Goal: Information Seeking & Learning: Check status

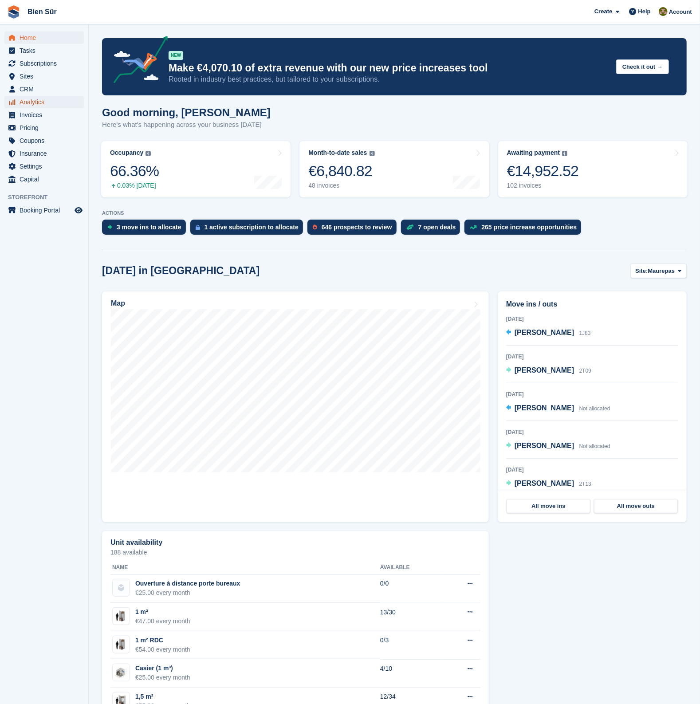
click at [32, 102] on span "Analytics" at bounding box center [46, 102] width 53 height 12
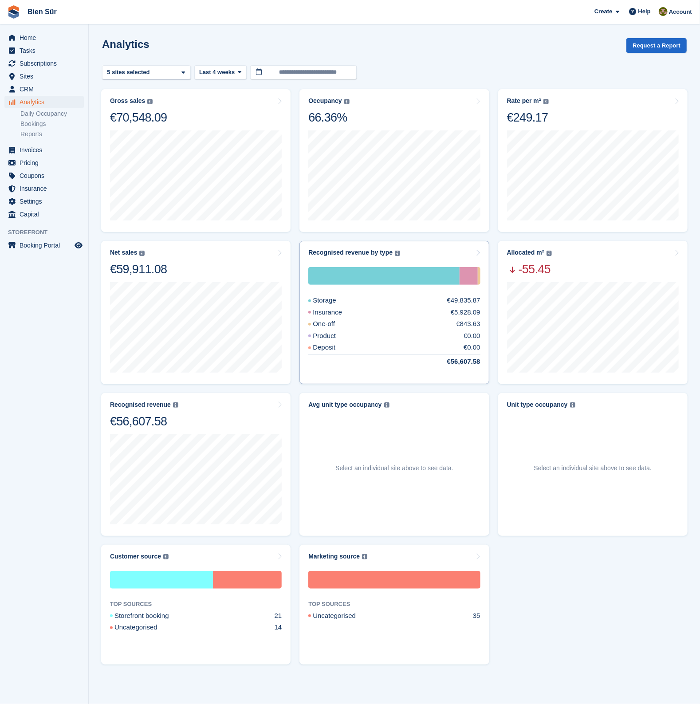
click at [423, 250] on div "Recognised revenue by type The sum of all finalised invoices, after discount an…" at bounding box center [394, 253] width 172 height 8
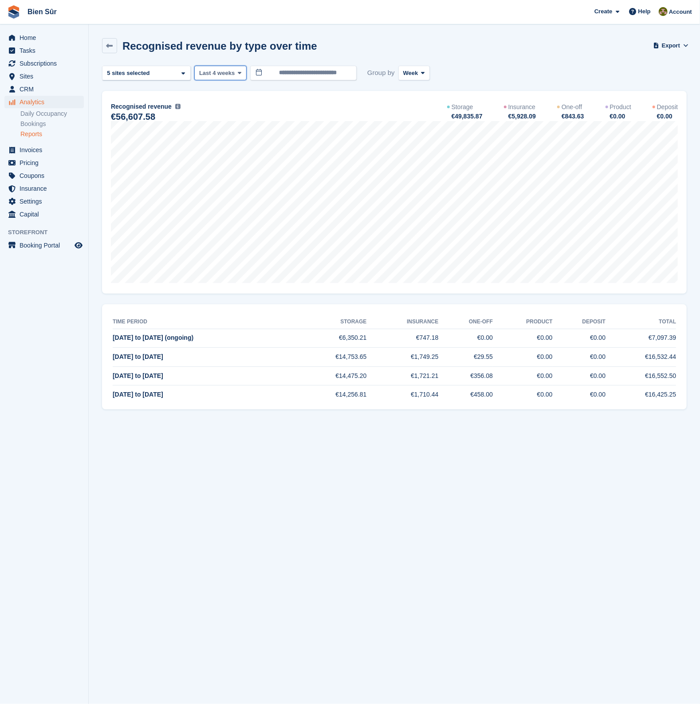
click at [224, 71] on span "Last 4 weeks" at bounding box center [217, 73] width 36 height 9
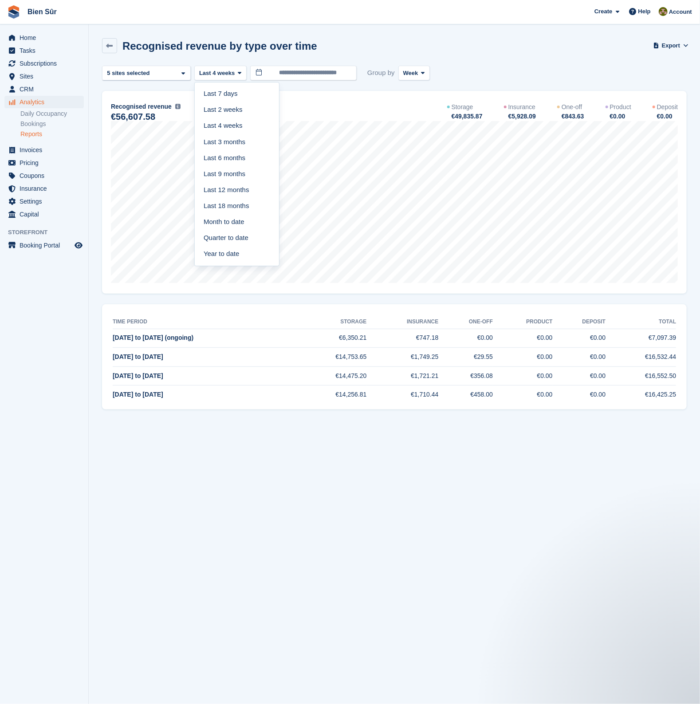
click at [227, 192] on link "Last 12 months" at bounding box center [236, 190] width 77 height 16
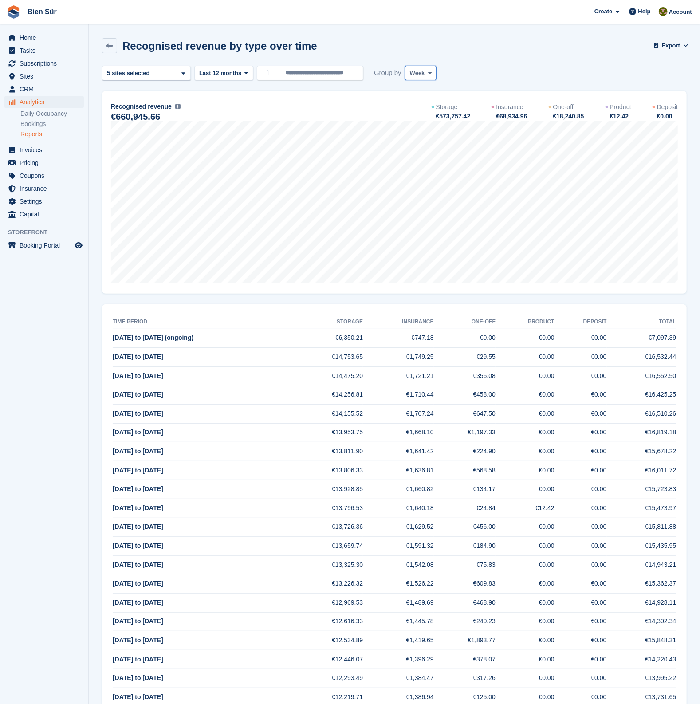
click at [422, 74] on button "Week" at bounding box center [421, 73] width 32 height 15
click at [420, 121] on link "Month" at bounding box center [447, 126] width 77 height 16
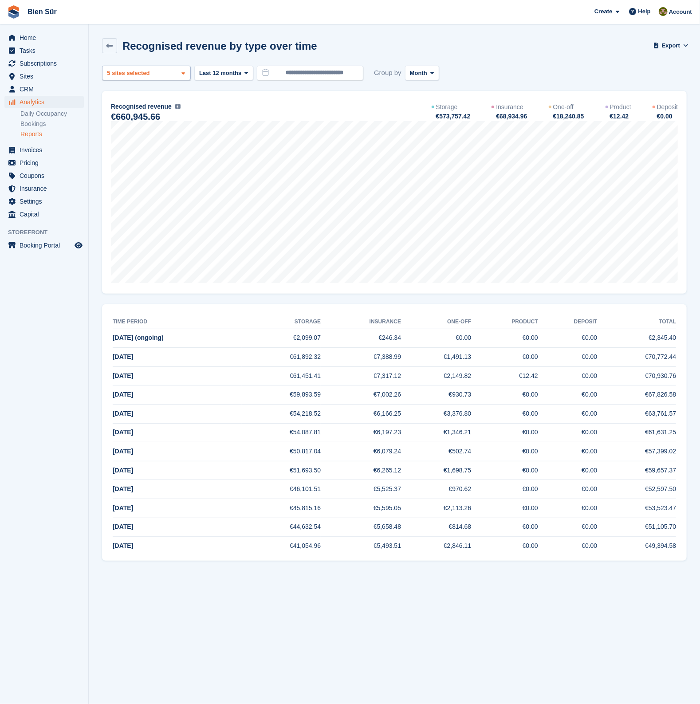
click at [182, 73] on icon at bounding box center [184, 74] width 4 height 6
click at [129, 114] on div "Maurepas" at bounding box center [146, 114] width 81 height 15
click at [129, 141] on div "Orgeval" at bounding box center [146, 144] width 81 height 15
click at [133, 155] on div "Bureaux et coworking - Maur..." at bounding box center [146, 163] width 81 height 24
click at [126, 182] on div "Random" at bounding box center [146, 183] width 81 height 15
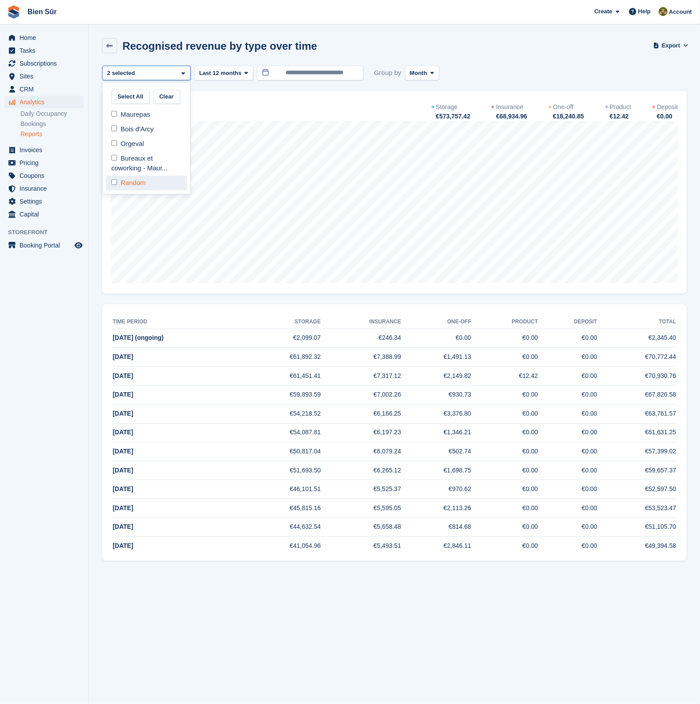
select select "***"
click at [498, 59] on div "Recognised revenue by type over time Export Export recognised revenue by type o…" at bounding box center [394, 51] width 585 height 26
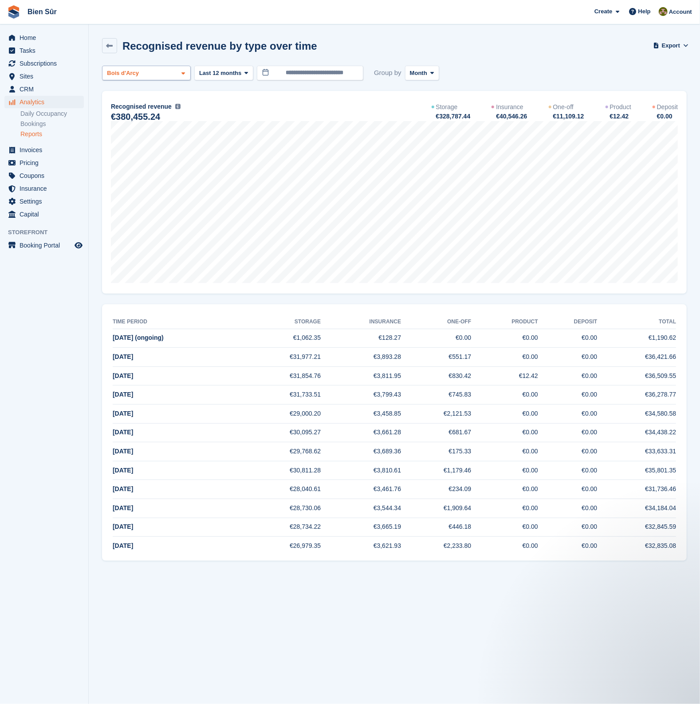
click at [168, 72] on div "Bois d'Arcy" at bounding box center [146, 73] width 89 height 15
click at [131, 125] on div "Bois d'Arcy" at bounding box center [146, 129] width 81 height 15
click at [132, 111] on div "Maurepas" at bounding box center [146, 114] width 81 height 15
select select "***"
click at [506, 51] on div "Recognised revenue by type over time Export Export recognised revenue by type o…" at bounding box center [394, 51] width 585 height 26
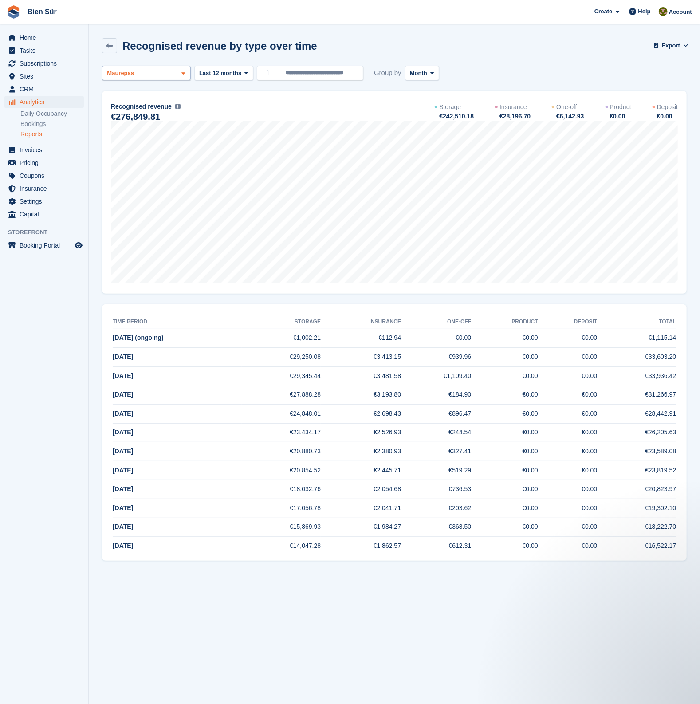
click at [154, 74] on div "Maurepas" at bounding box center [146, 73] width 89 height 15
click at [129, 145] on div "Orgeval" at bounding box center [146, 144] width 81 height 15
click at [129, 112] on div "Maurepas" at bounding box center [146, 114] width 81 height 15
select select "****"
click at [242, 91] on div "Jan 2025 Storage €17,056.78 Insurance €2,041.71 One-off €203.62 Product €0.00 D…" at bounding box center [394, 192] width 585 height 203
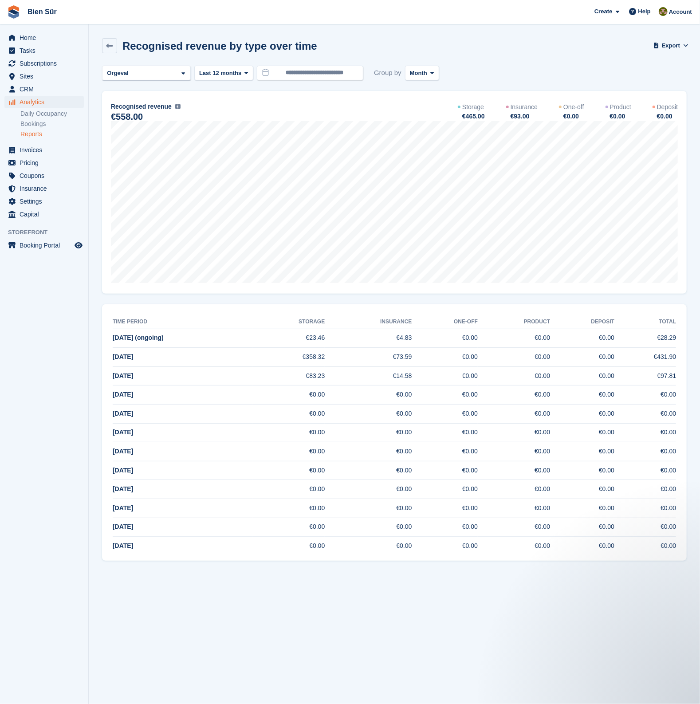
click at [477, 73] on div "**********" at bounding box center [394, 73] width 585 height 15
click at [47, 111] on link "Daily Occupancy" at bounding box center [51, 114] width 63 height 8
